Goal: Information Seeking & Learning: Find specific fact

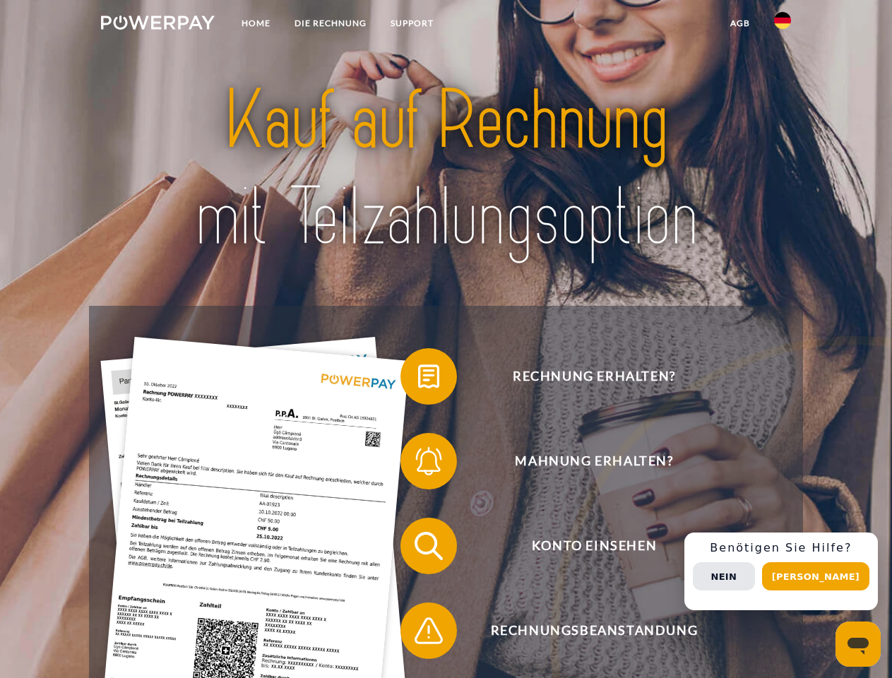
click at [157, 25] on img at bounding box center [158, 23] width 114 height 14
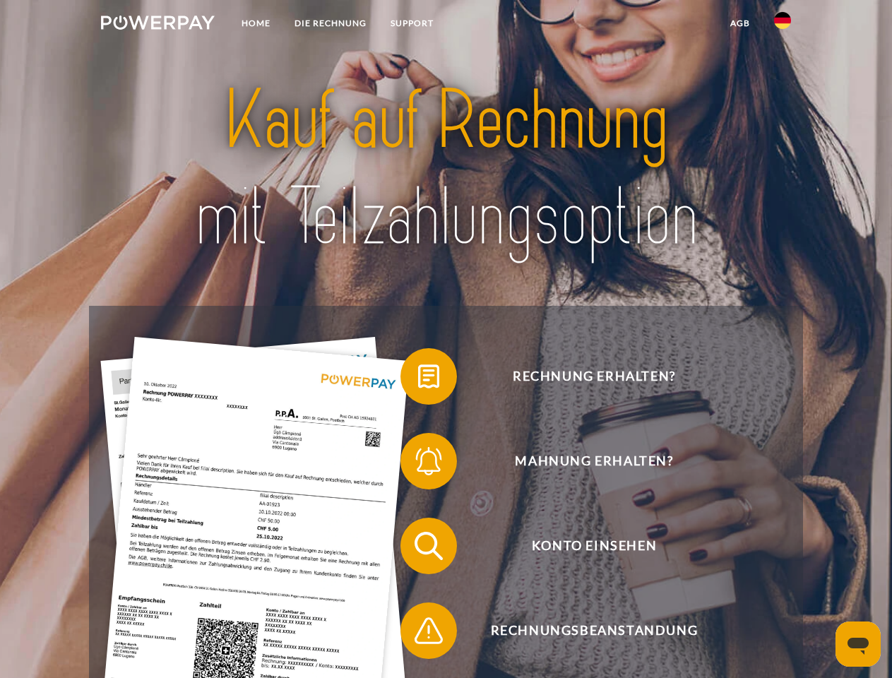
click at [782, 25] on img at bounding box center [782, 20] width 17 height 17
click at [739, 23] on link "agb" at bounding box center [740, 23] width 44 height 25
click at [418, 379] on span at bounding box center [407, 376] width 71 height 71
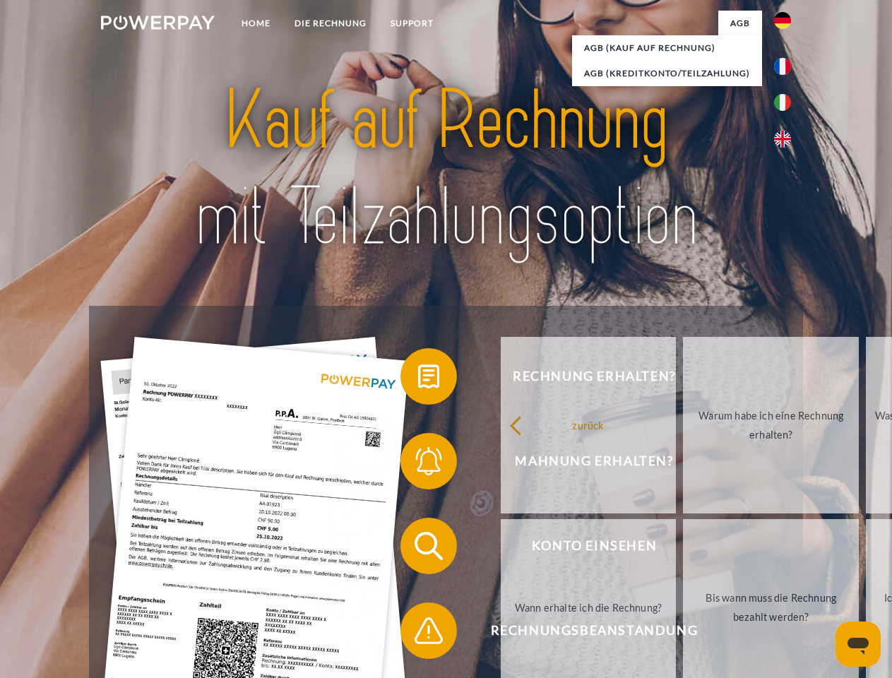
click at [418, 464] on div "Rechnung erhalten? Mahnung erhalten? Konto einsehen" at bounding box center [445, 588] width 713 height 565
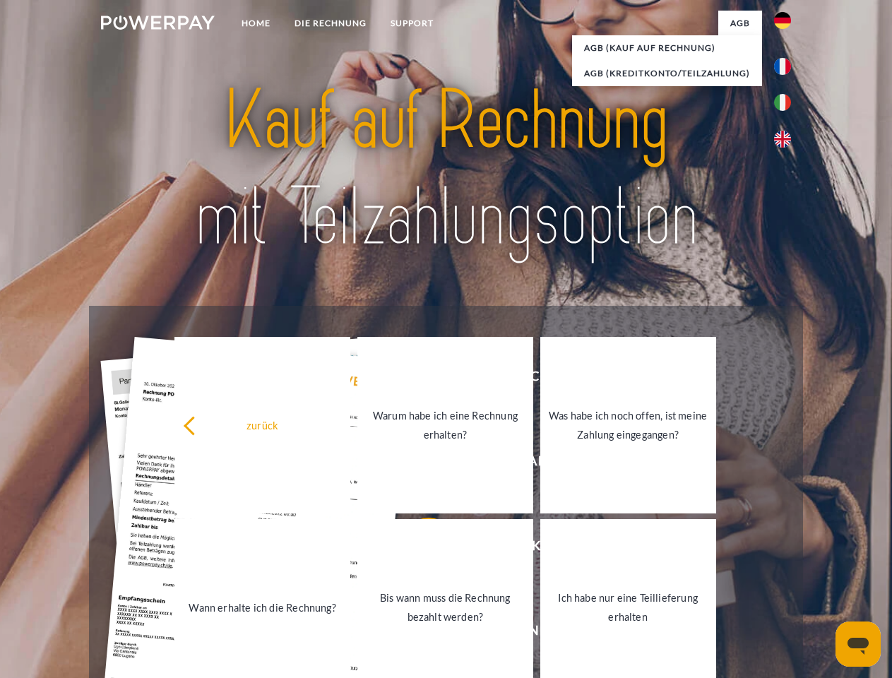
click at [418, 549] on link "Bis wann muss die Rechnung bezahlt werden?" at bounding box center [445, 607] width 176 height 177
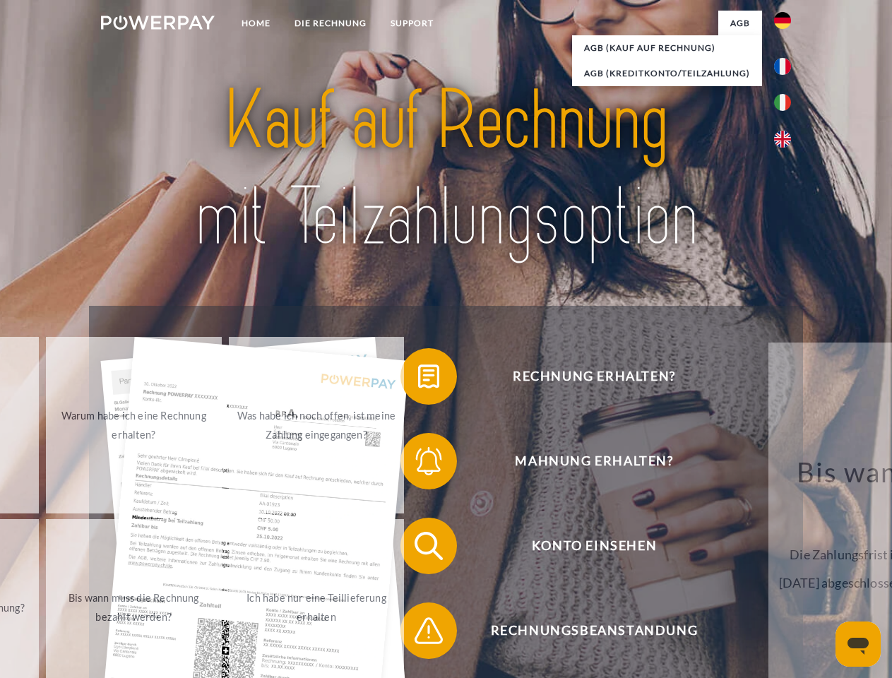
click at [418, 633] on span at bounding box center [407, 630] width 71 height 71
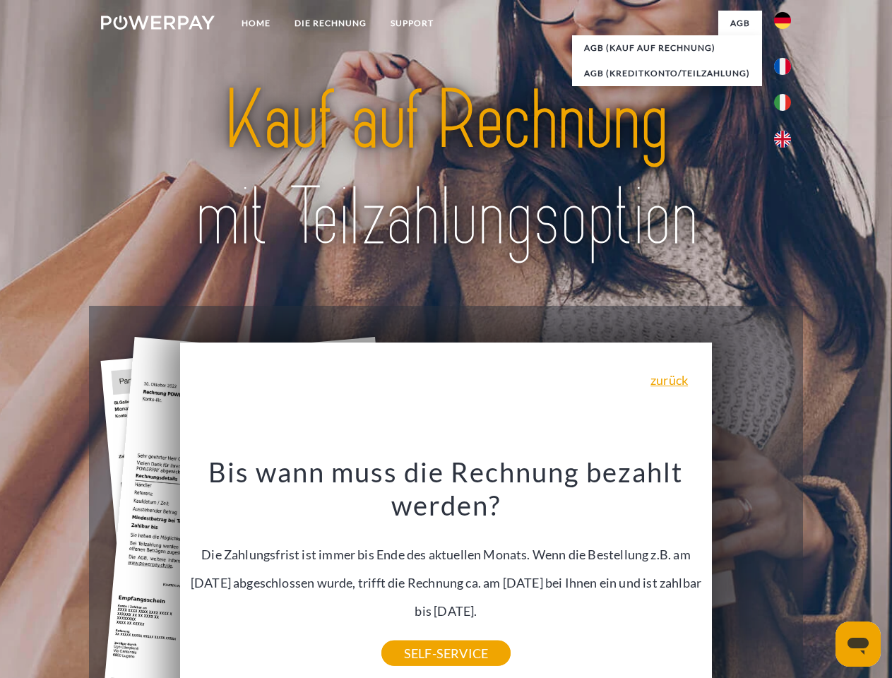
click at [786, 571] on div "Rechnung erhalten? Mahnung erhalten? Konto einsehen" at bounding box center [445, 588] width 713 height 565
click at [751, 574] on span "Konto einsehen" at bounding box center [594, 546] width 346 height 56
click at [820, 576] on header "Home DIE RECHNUNG SUPPORT" at bounding box center [446, 487] width 892 height 975
